Goal: Task Accomplishment & Management: Manage account settings

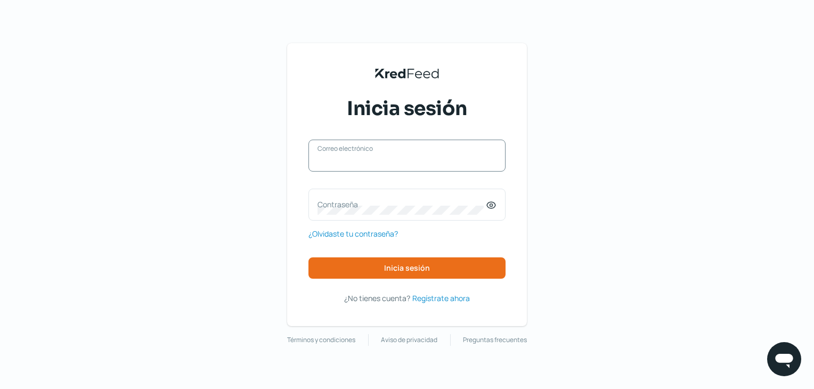
type input "[EMAIL_ADDRESS][DOMAIN_NAME]"
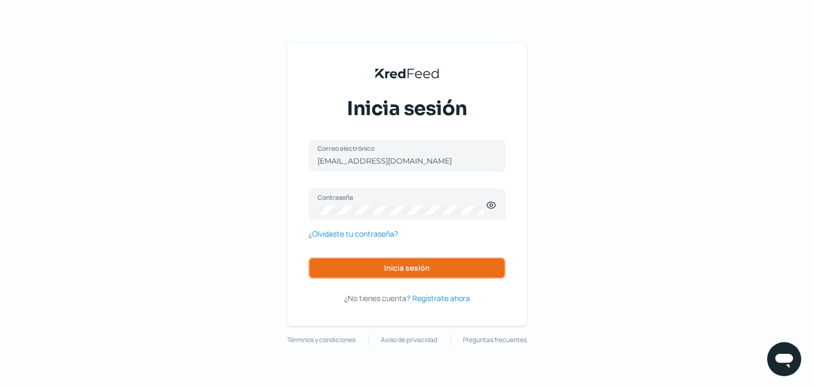
click at [401, 265] on span "Inicia sesión" at bounding box center [407, 267] width 46 height 7
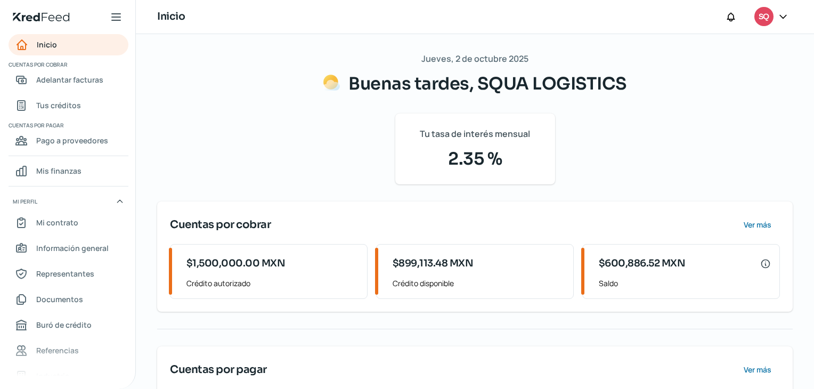
drag, startPoint x: 780, startPoint y: 30, endPoint x: 766, endPoint y: 22, distance: 16.0
click at [766, 22] on div "Inicio SQ" at bounding box center [475, 17] width 678 height 34
click at [766, 22] on span "SQ" at bounding box center [763, 17] width 10 height 13
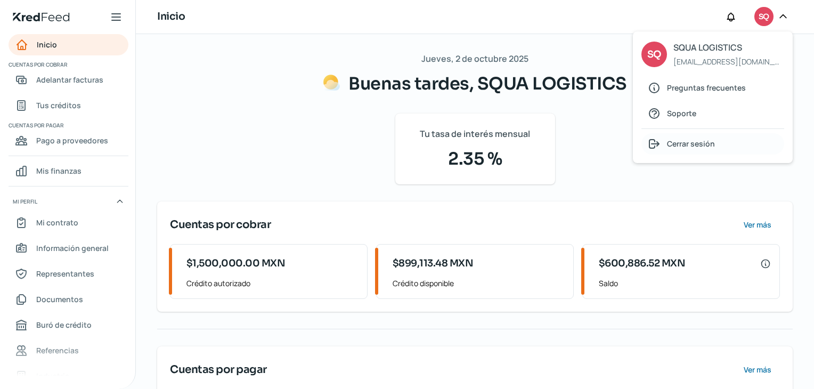
click at [660, 149] on icon at bounding box center [654, 143] width 13 height 13
